Goal: Task Accomplishment & Management: Use online tool/utility

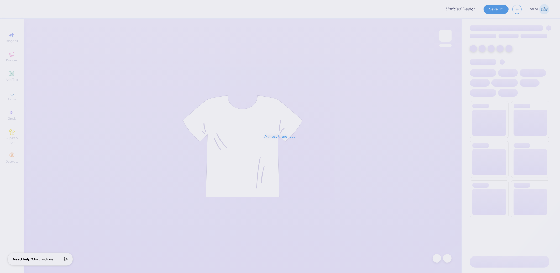
type input "hallp1"
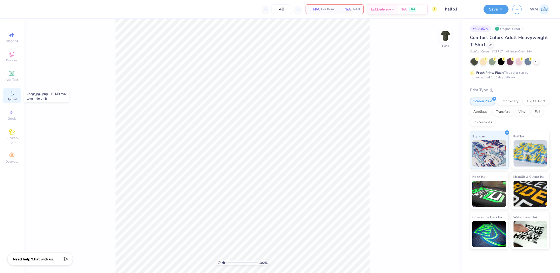
click at [14, 95] on icon at bounding box center [12, 93] width 6 height 6
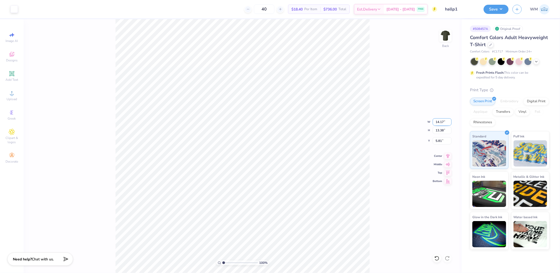
click at [440, 122] on input "14.17" at bounding box center [442, 121] width 19 height 7
type input "3.50"
type input "3.30"
click at [441, 141] on input "10.85" at bounding box center [442, 140] width 19 height 7
type input "3.00"
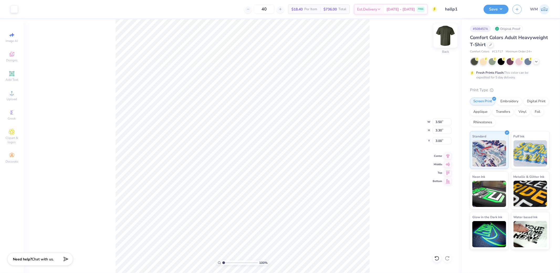
click at [442, 40] on img at bounding box center [445, 35] width 21 height 21
click at [11, 94] on icon at bounding box center [12, 93] width 6 height 6
click at [441, 122] on input "14.53" at bounding box center [442, 121] width 19 height 7
type input "12.50"
type input "9.87"
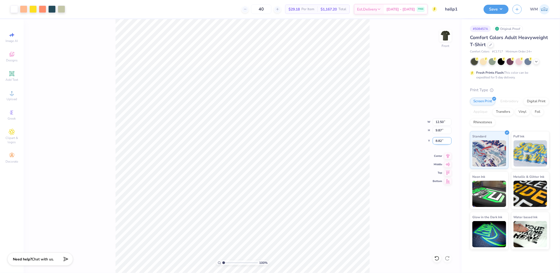
click at [440, 142] on input "8.82" at bounding box center [442, 140] width 19 height 7
type input "3.00"
click at [502, 11] on button "Save" at bounding box center [496, 8] width 25 height 9
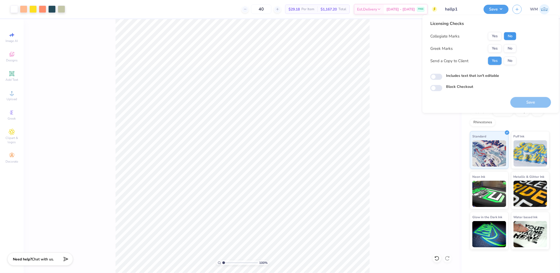
click at [512, 35] on button "No" at bounding box center [510, 36] width 13 height 8
click at [513, 47] on button "No" at bounding box center [510, 48] width 13 height 8
click at [439, 77] on input "Includes text that isn't editable" at bounding box center [437, 77] width 12 height 6
checkbox input "true"
click at [542, 99] on button "Save" at bounding box center [531, 102] width 41 height 11
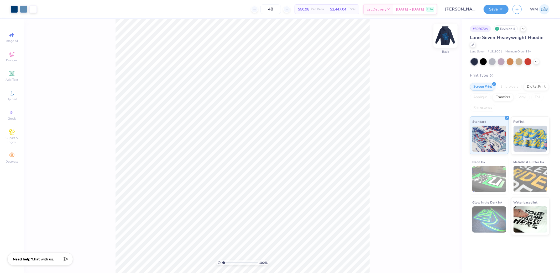
click at [449, 35] on img at bounding box center [445, 35] width 21 height 21
